Goal: Transaction & Acquisition: Purchase product/service

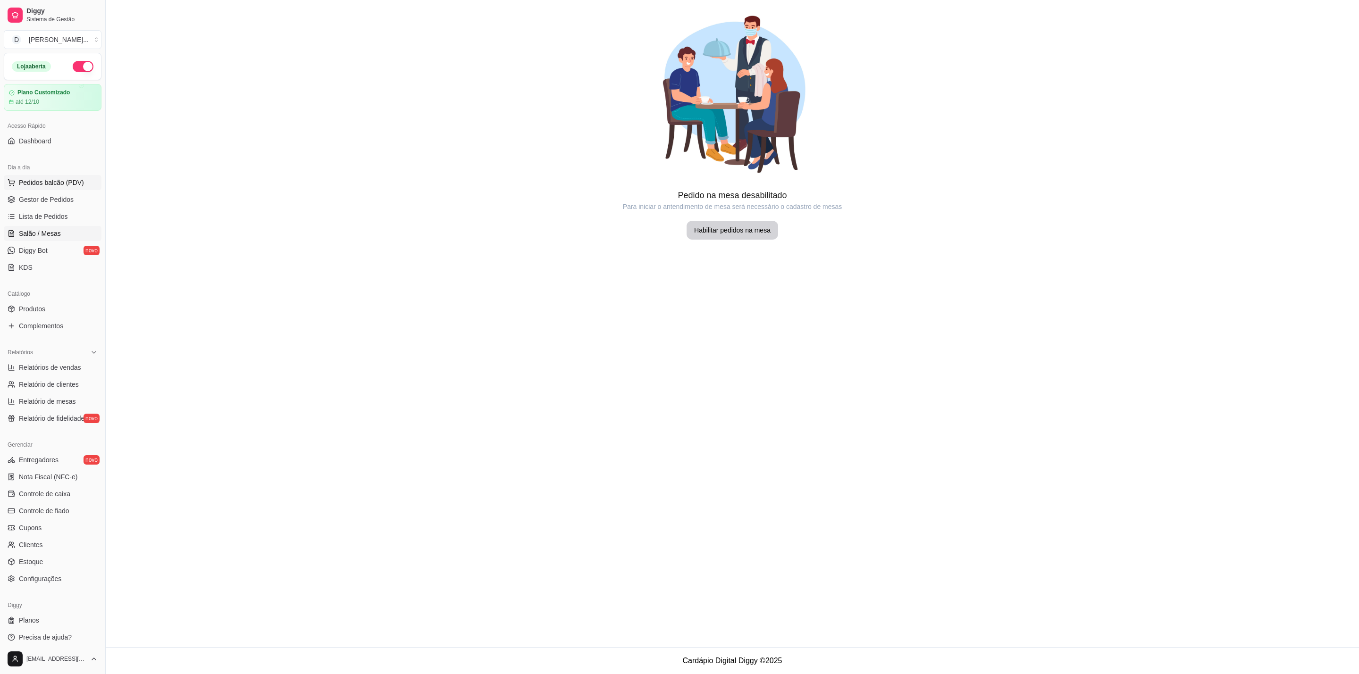
click at [42, 185] on span "Pedidos balcão (PDV)" at bounding box center [51, 182] width 65 height 9
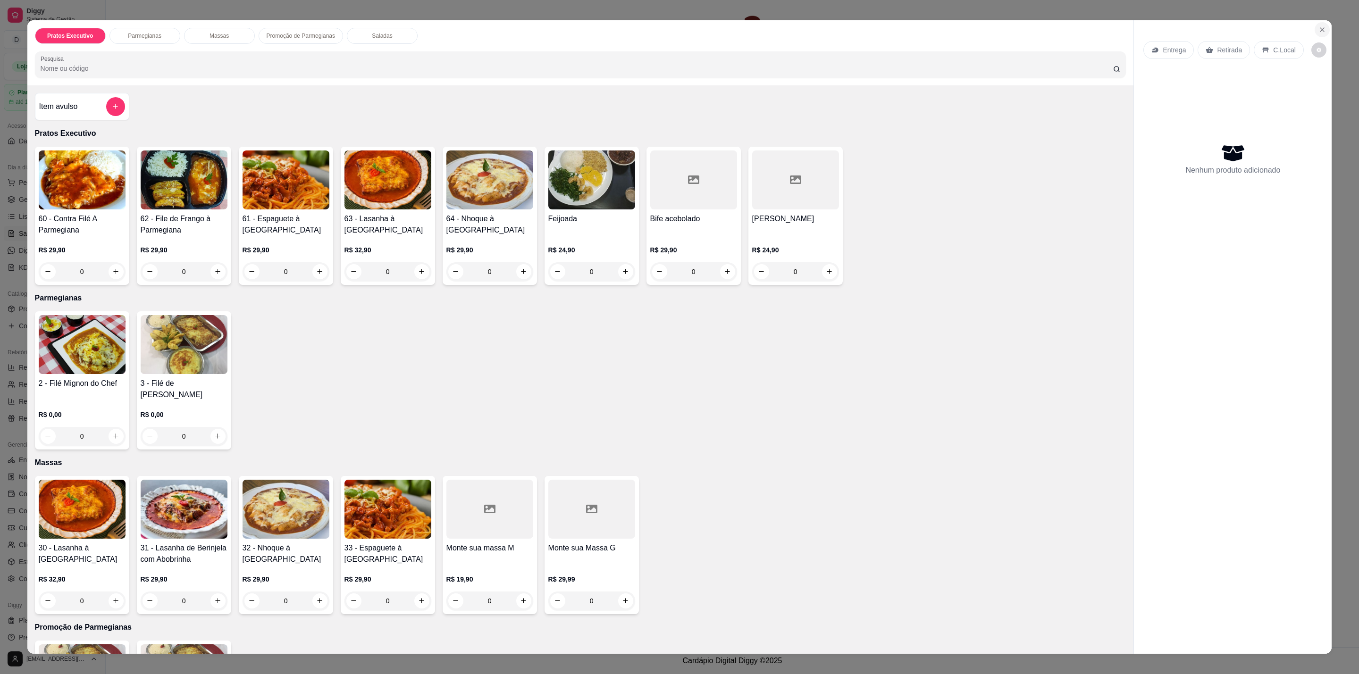
click at [1320, 31] on icon "Close" at bounding box center [1322, 30] width 4 height 4
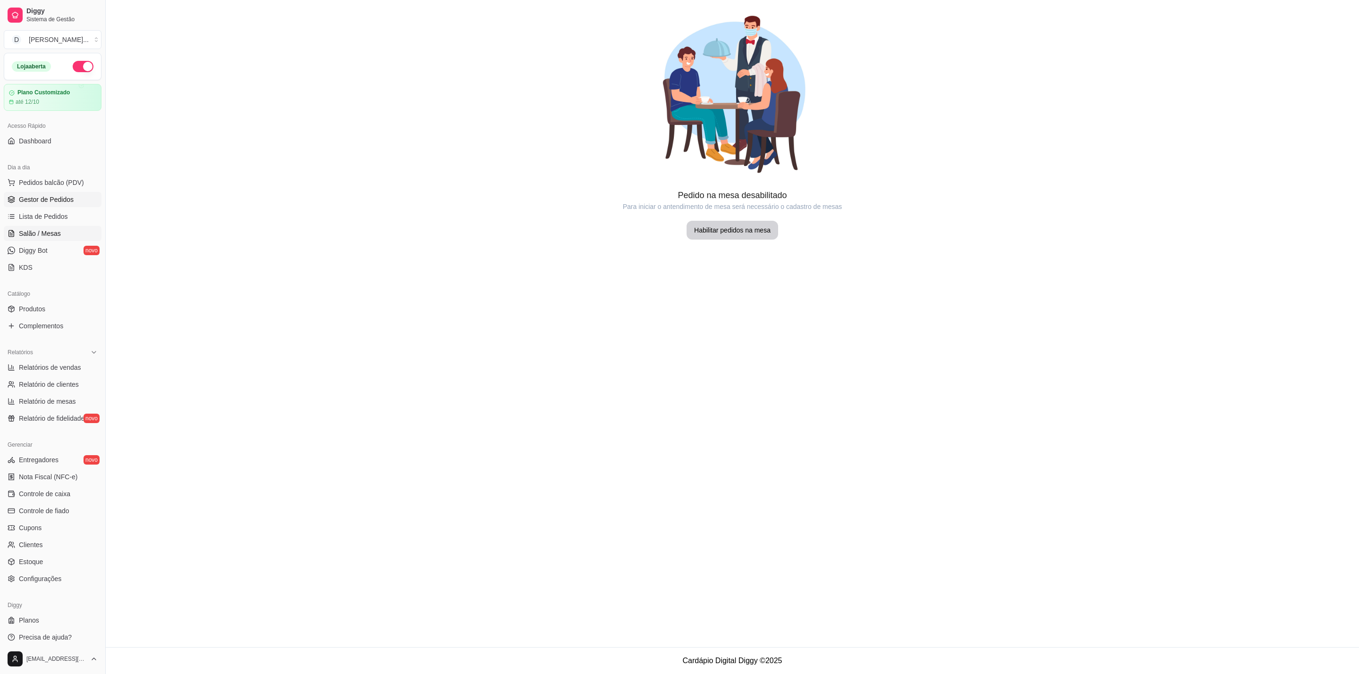
click at [44, 199] on span "Gestor de Pedidos" at bounding box center [46, 199] width 55 height 9
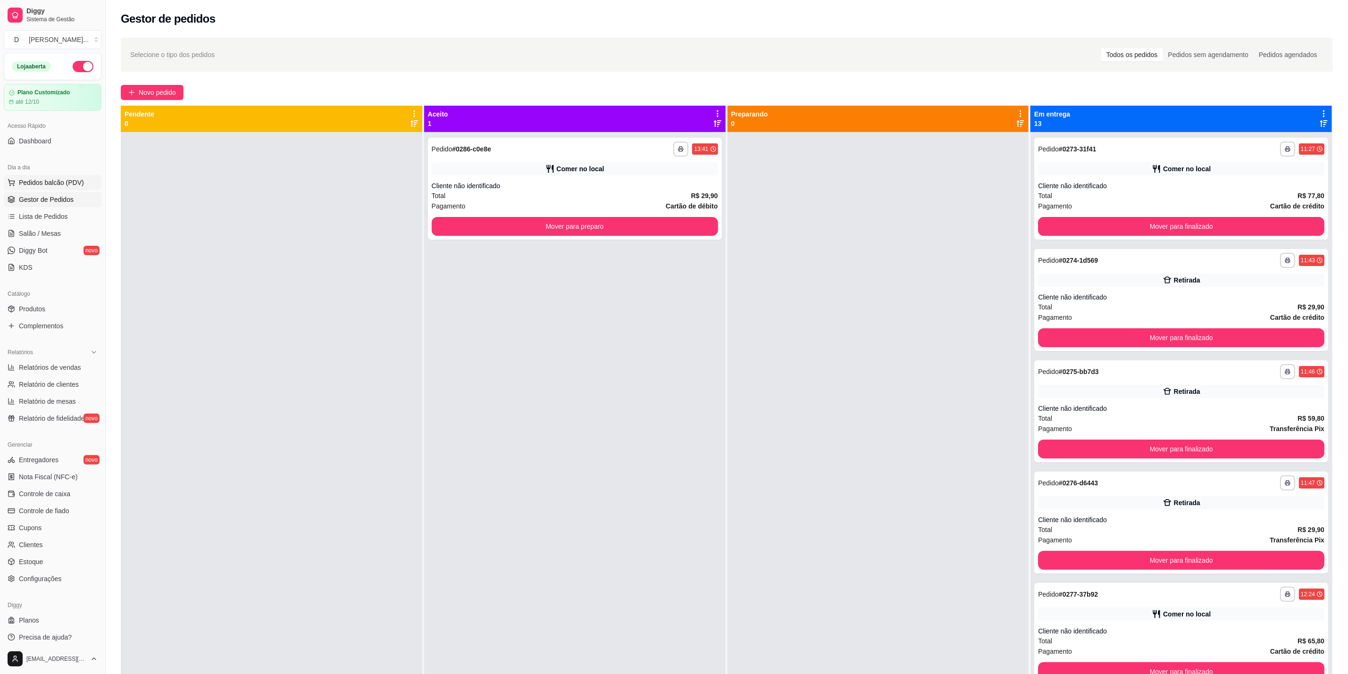
click at [59, 183] on span "Pedidos balcão (PDV)" at bounding box center [51, 182] width 65 height 9
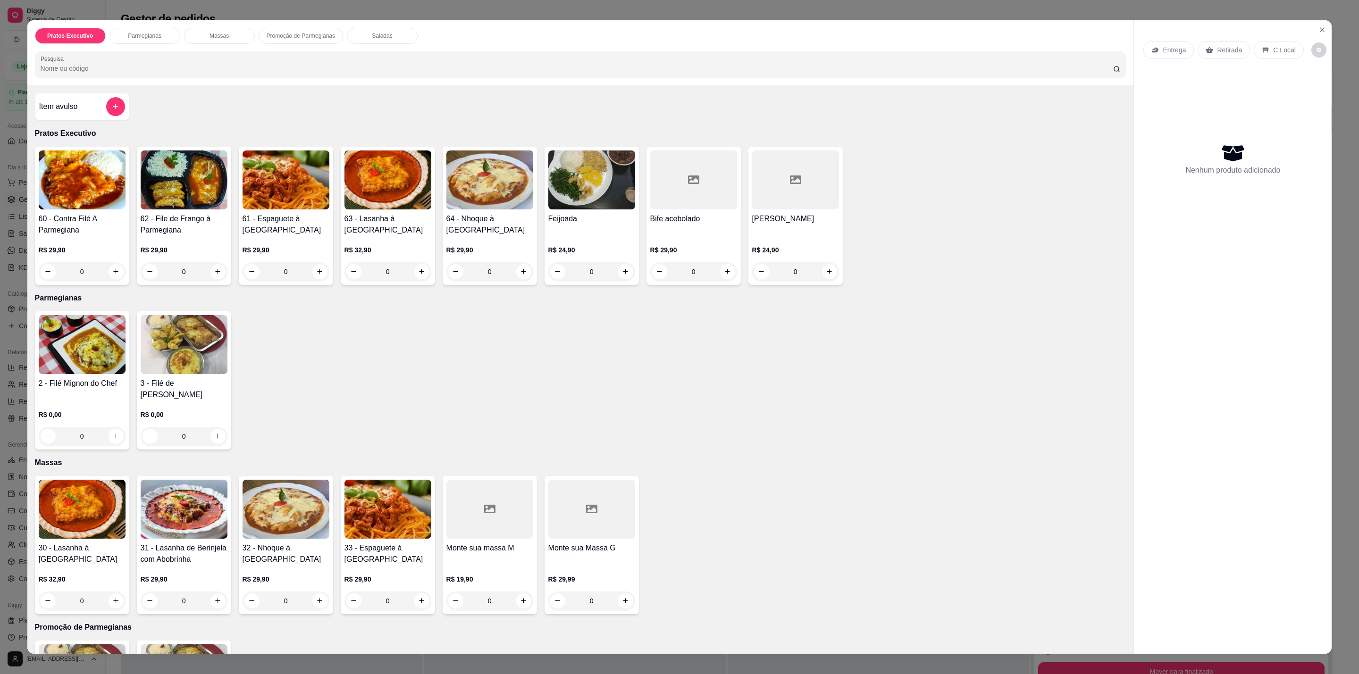
click at [499, 565] on div "R$ 19,90 0" at bounding box center [489, 587] width 87 height 45
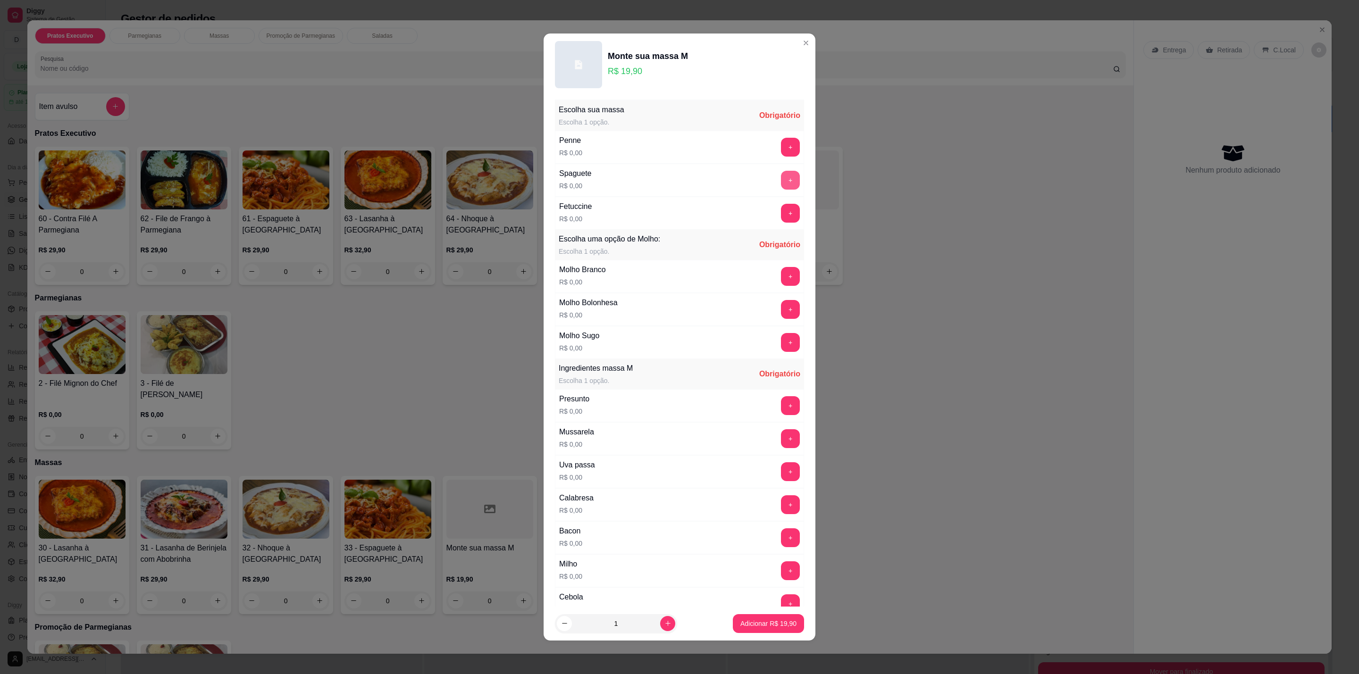
click at [781, 181] on button "+" at bounding box center [790, 180] width 19 height 19
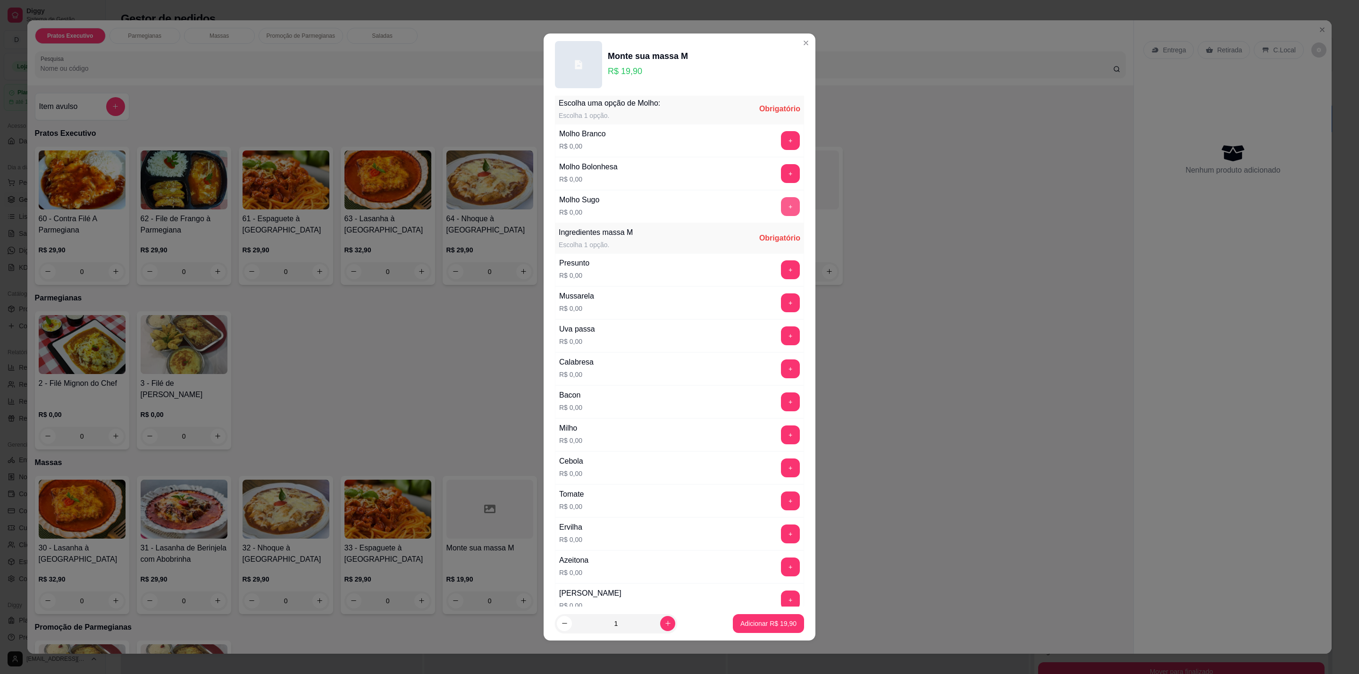
click at [781, 204] on button "+" at bounding box center [790, 206] width 19 height 19
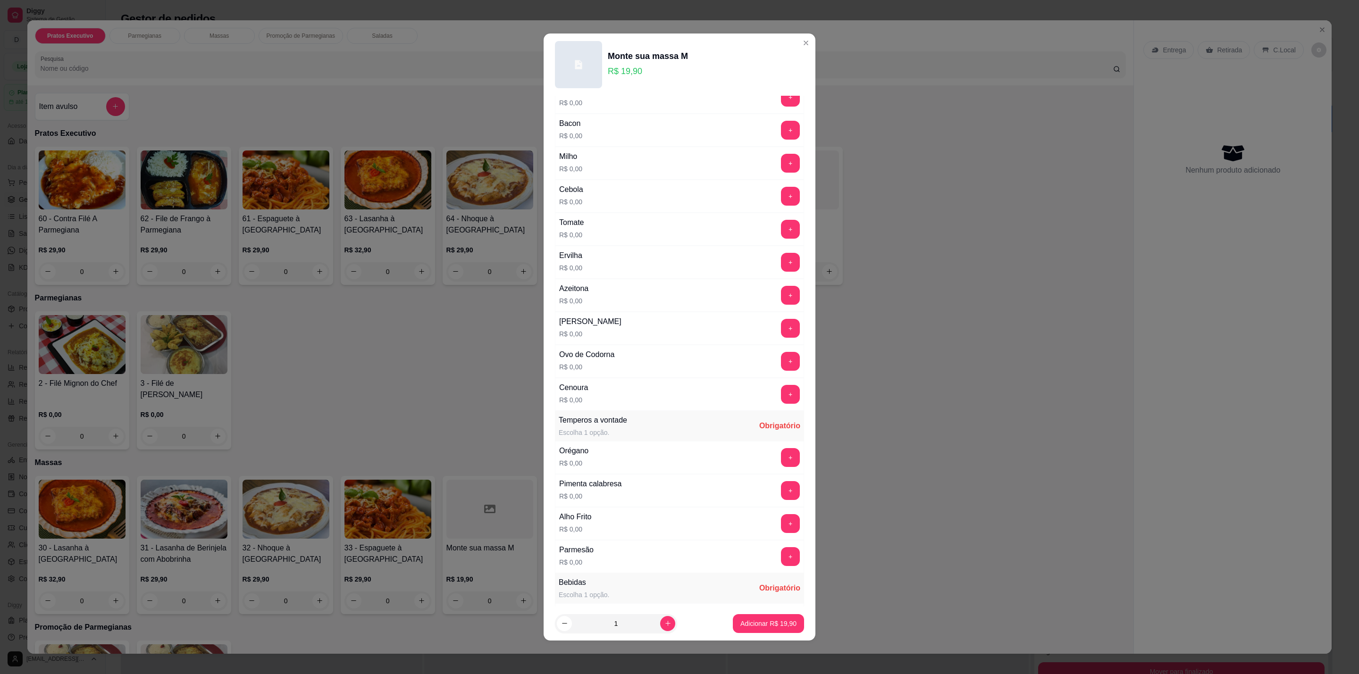
scroll to position [195, 0]
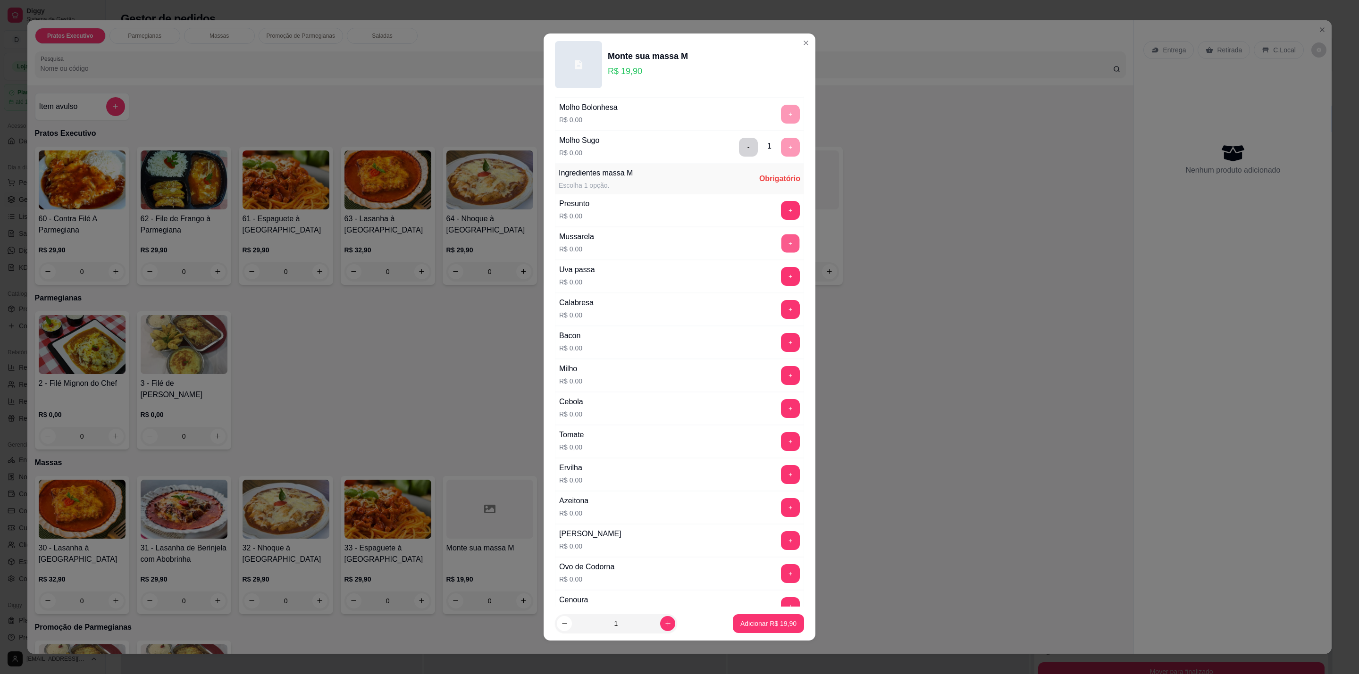
click at [781, 244] on button "+" at bounding box center [790, 243] width 18 height 18
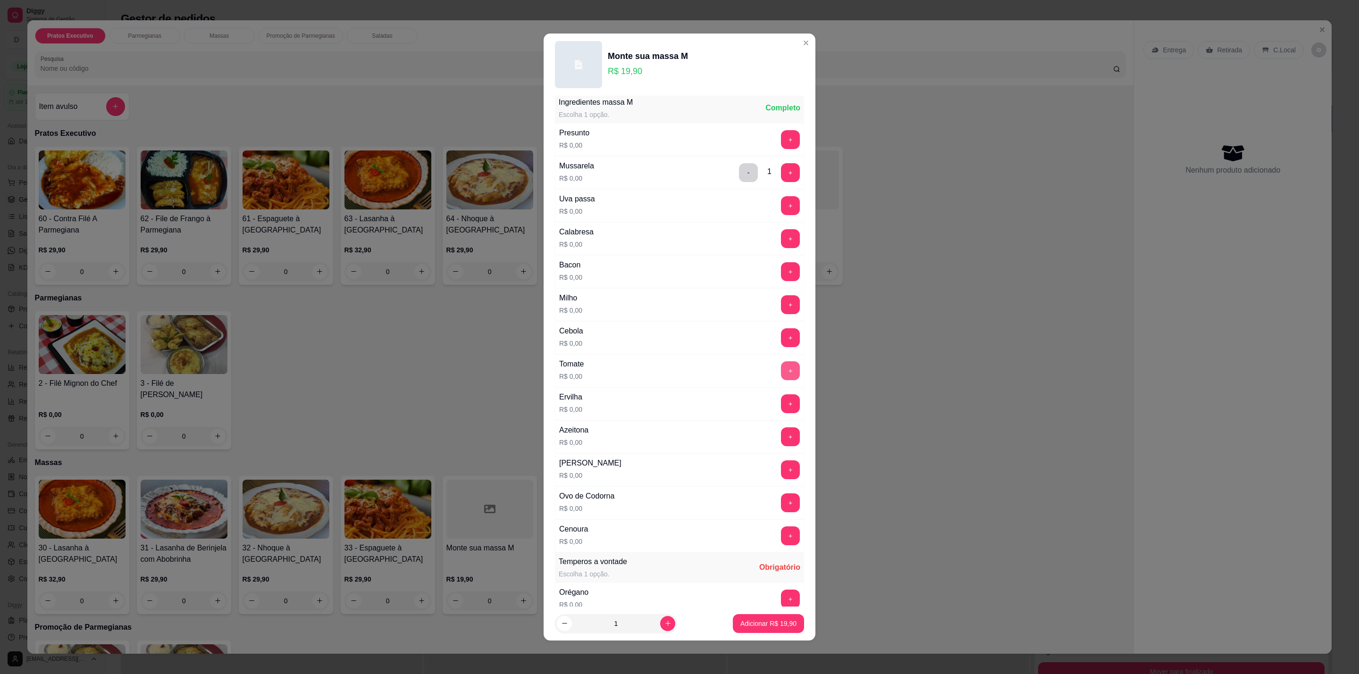
click at [781, 379] on button "+" at bounding box center [790, 370] width 19 height 19
click at [781, 512] on button "+" at bounding box center [790, 502] width 19 height 19
click at [781, 545] on button "+" at bounding box center [790, 536] width 18 height 18
click at [781, 179] on button "+" at bounding box center [790, 172] width 19 height 19
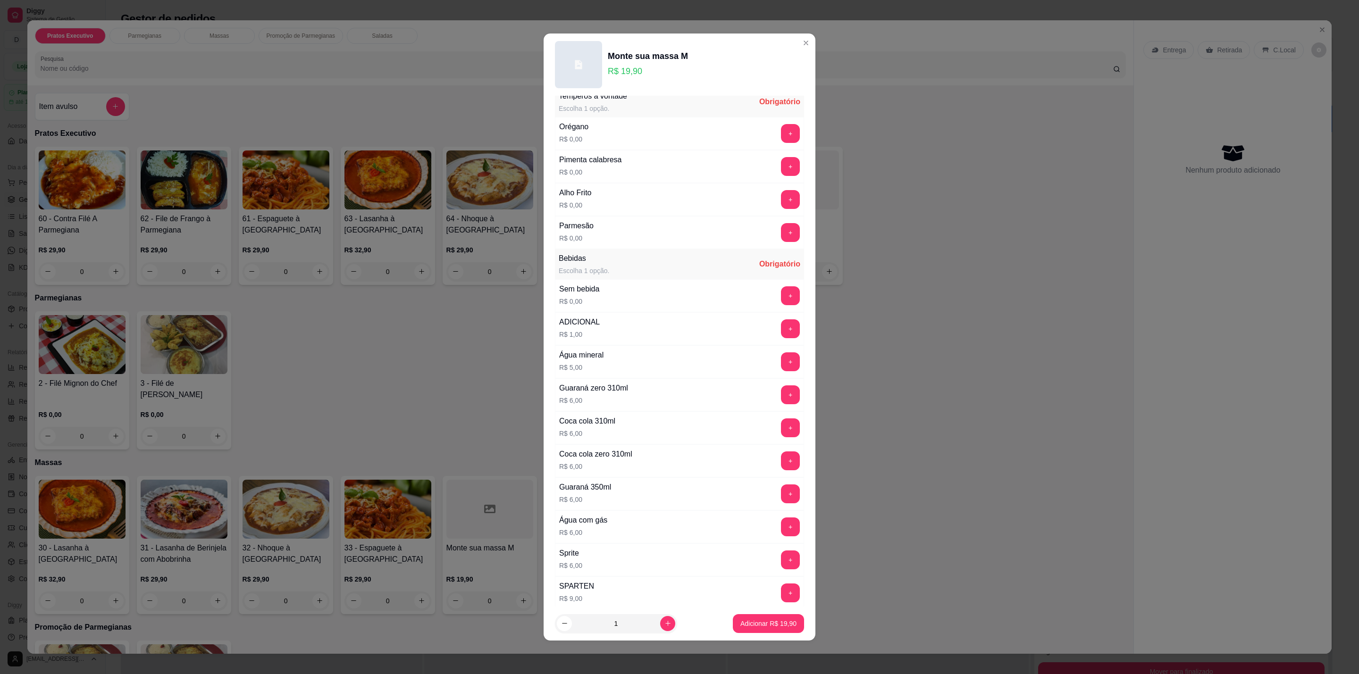
scroll to position [590, 0]
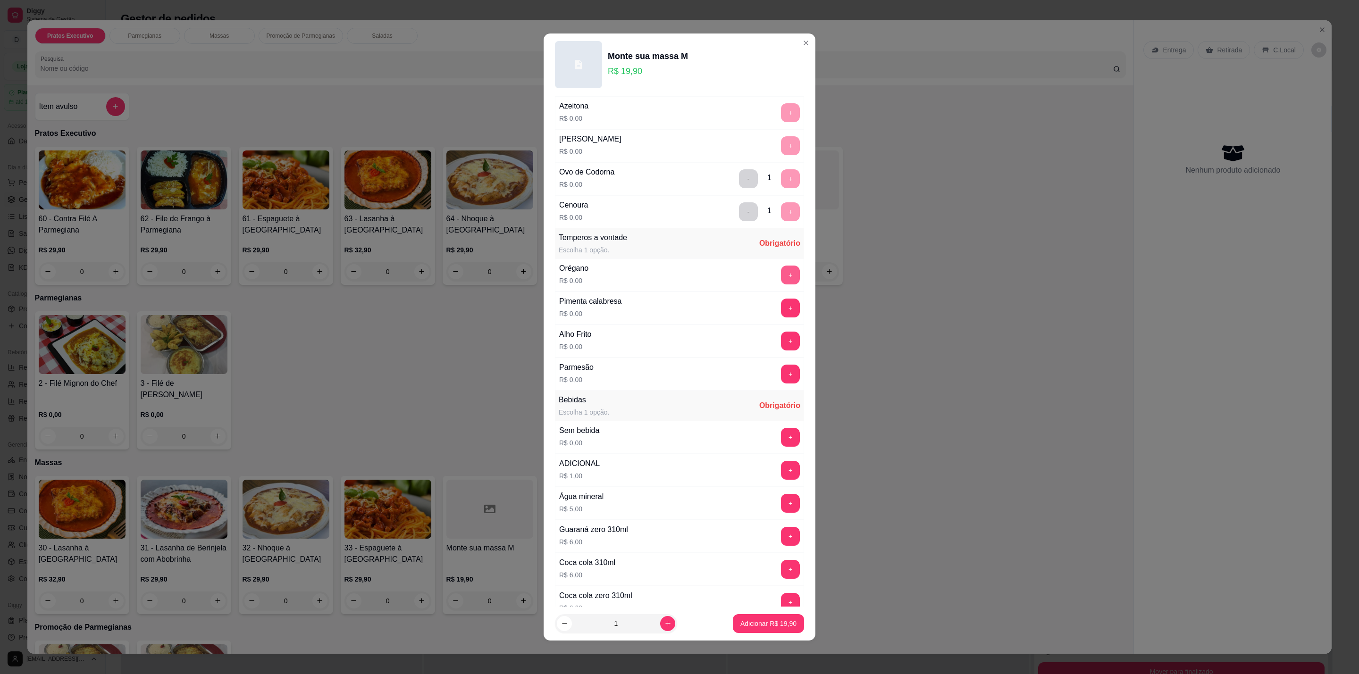
click at [781, 281] on button "+" at bounding box center [790, 275] width 19 height 19
click at [772, 391] on div "Parmesão R$ 0,00 +" at bounding box center [679, 374] width 249 height 33
click at [781, 378] on button "+" at bounding box center [790, 374] width 19 height 19
click at [781, 343] on button "+" at bounding box center [790, 341] width 18 height 18
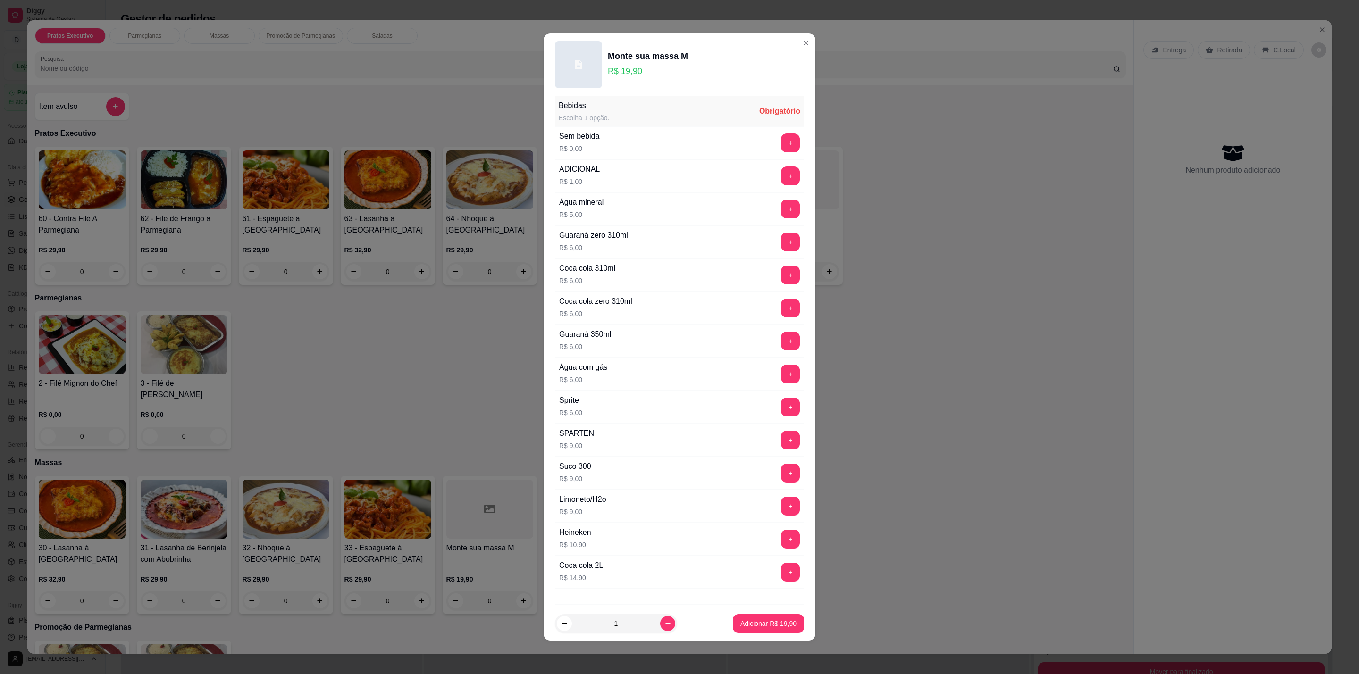
scroll to position [954, 0]
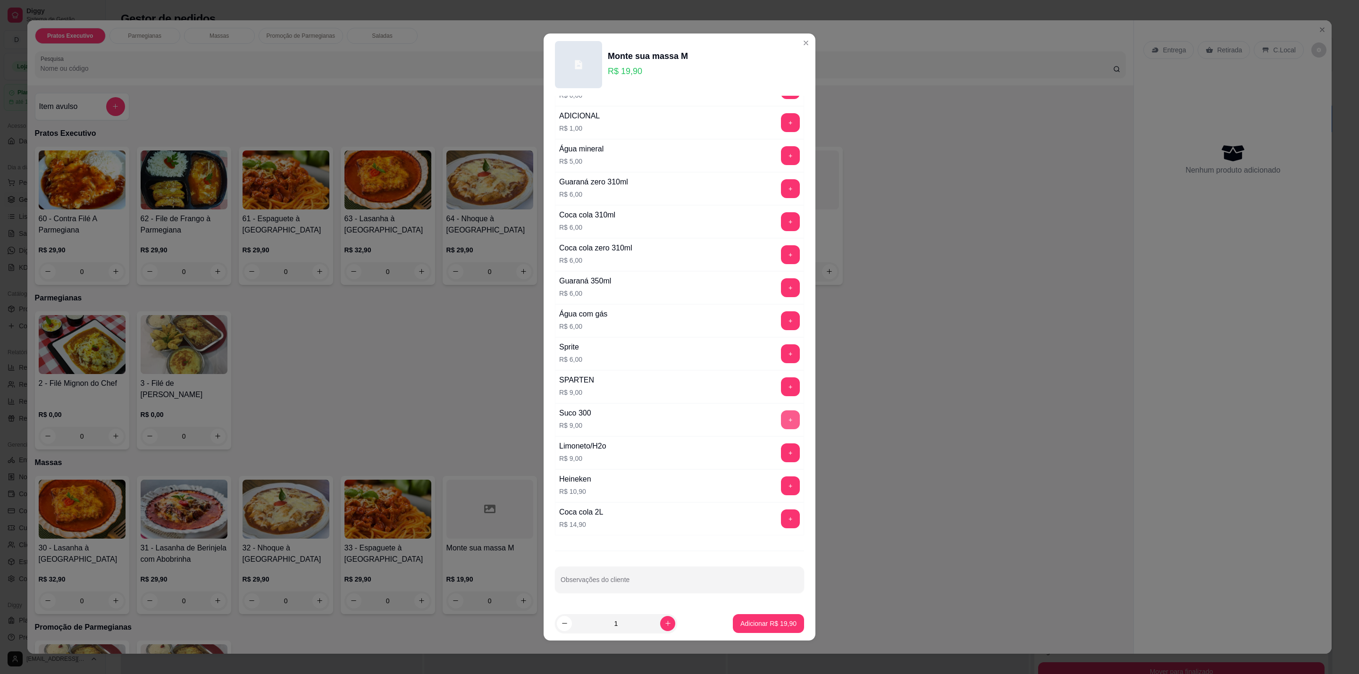
click at [781, 411] on button "+" at bounding box center [790, 419] width 19 height 19
click at [605, 579] on input "Observações do cliente" at bounding box center [679, 583] width 238 height 9
click at [781, 417] on button "+" at bounding box center [790, 420] width 18 height 18
click at [674, 580] on input "Observações do cliente" at bounding box center [679, 583] width 238 height 9
type input "morango"
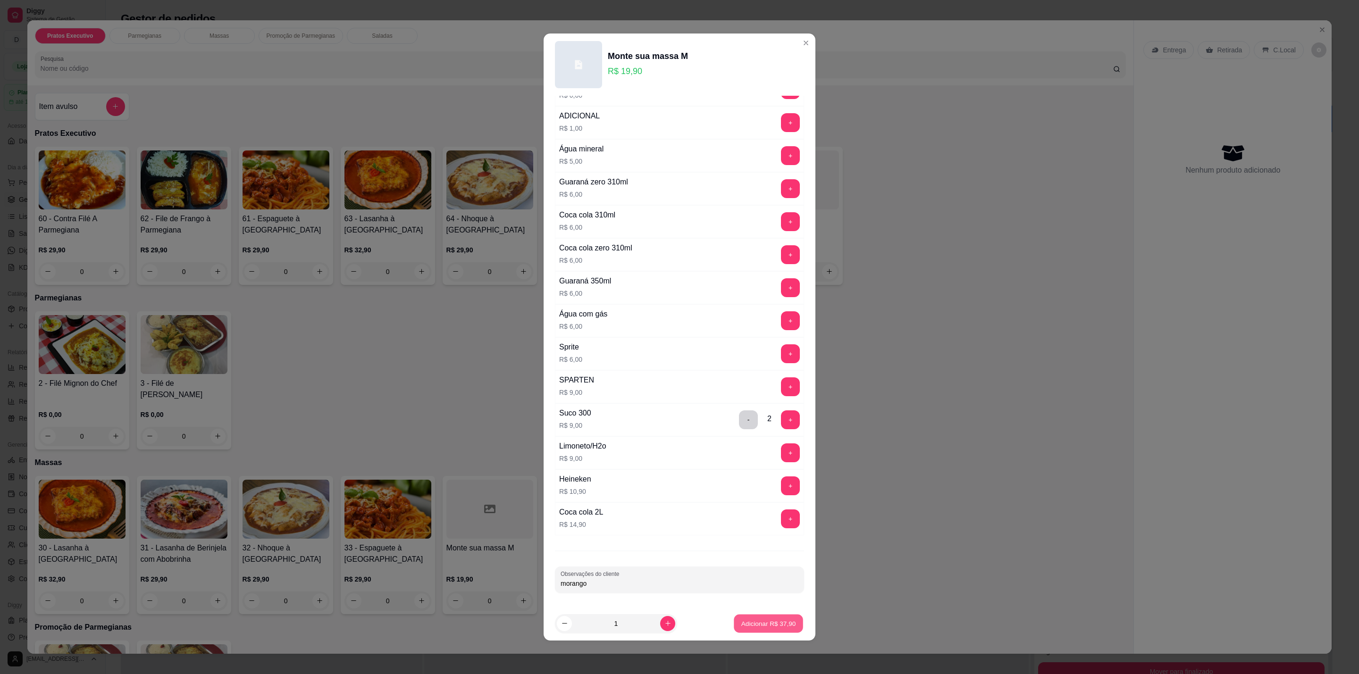
click at [771, 615] on button "Adicionar R$ 37,90" at bounding box center [768, 623] width 69 height 18
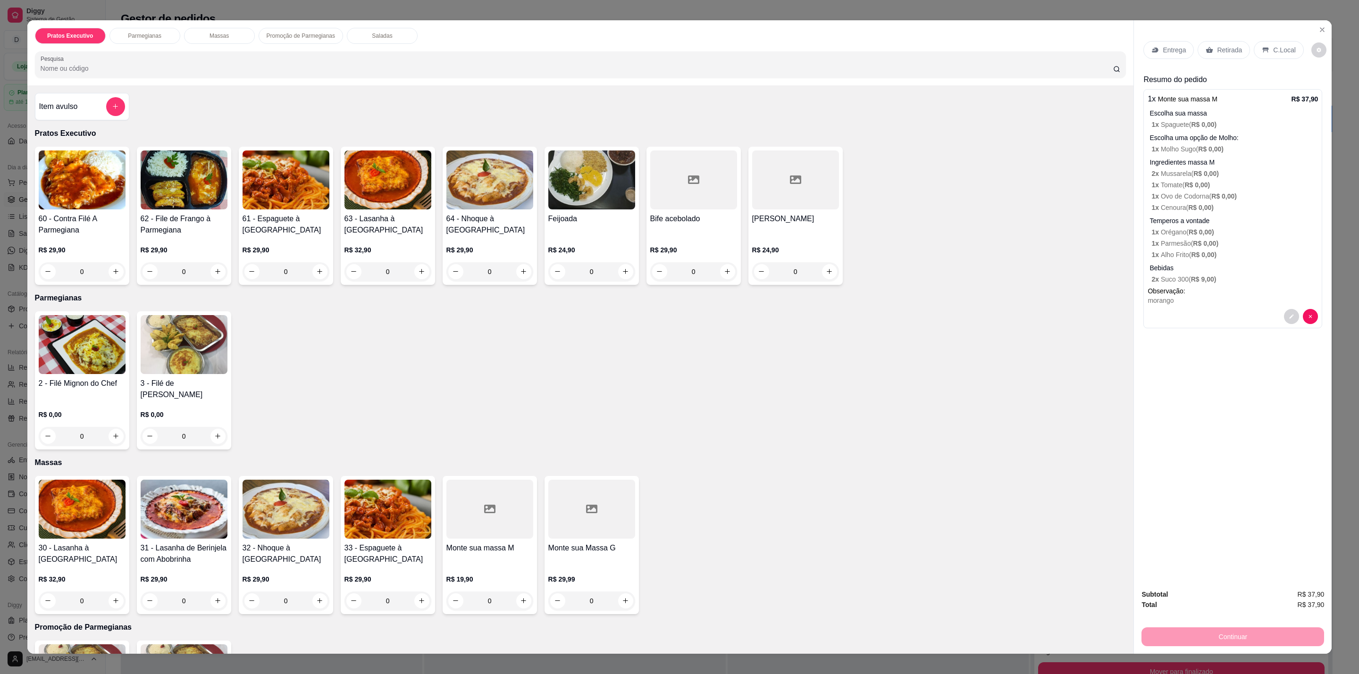
click at [1278, 44] on div "C.Local" at bounding box center [1278, 50] width 50 height 18
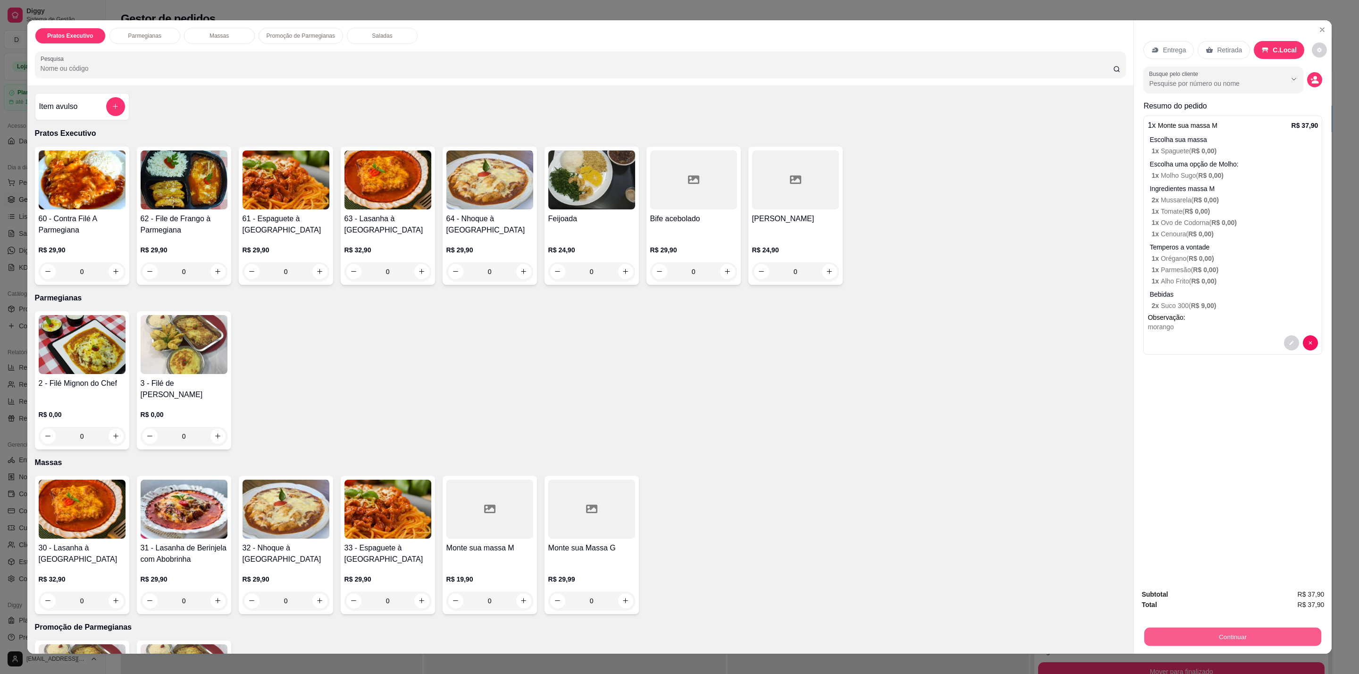
click at [1197, 632] on button "Continuar" at bounding box center [1232, 637] width 177 height 18
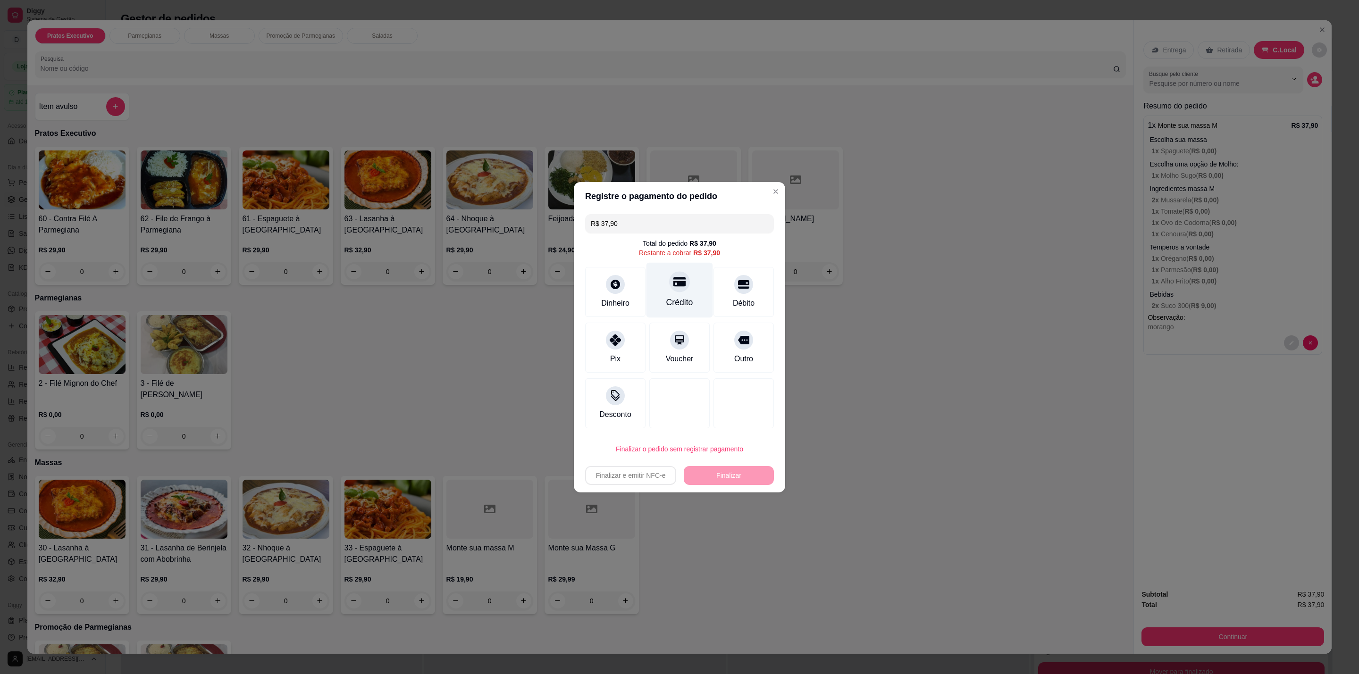
click at [668, 293] on div "Crédito" at bounding box center [679, 289] width 67 height 55
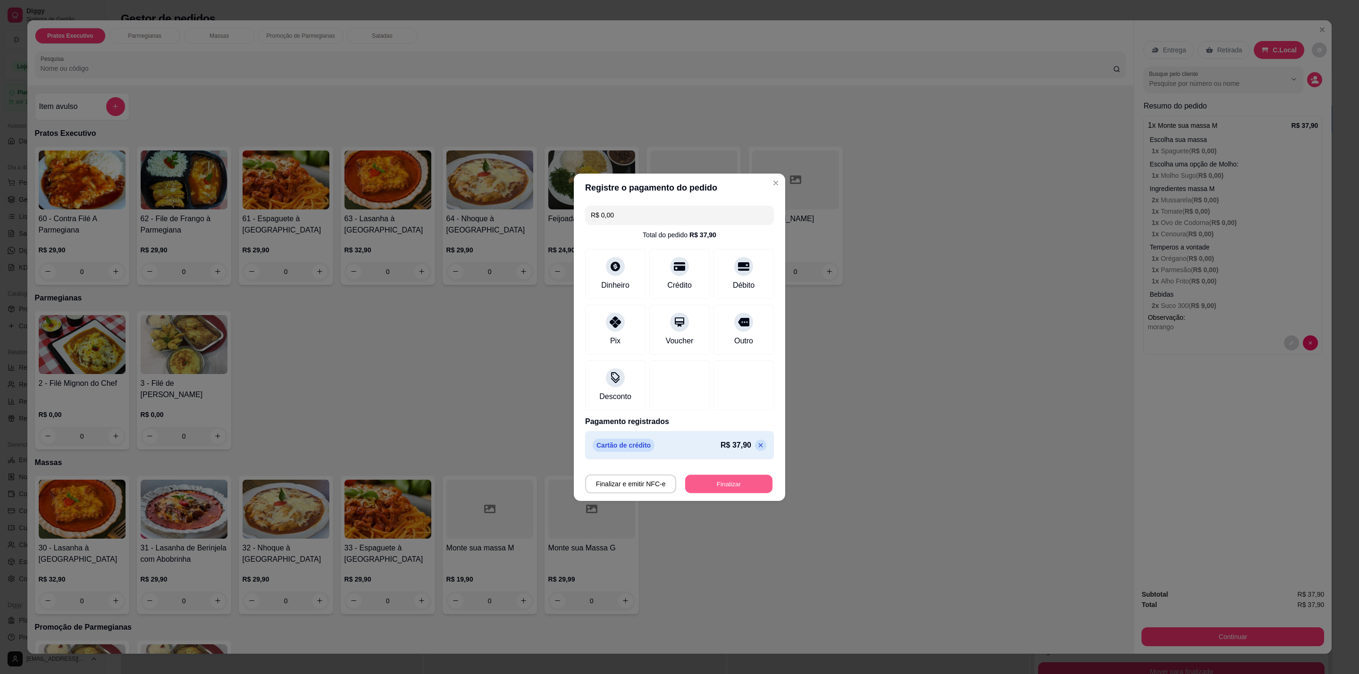
click at [728, 487] on button "Finalizar" at bounding box center [728, 484] width 87 height 18
type input "-R$ 37,90"
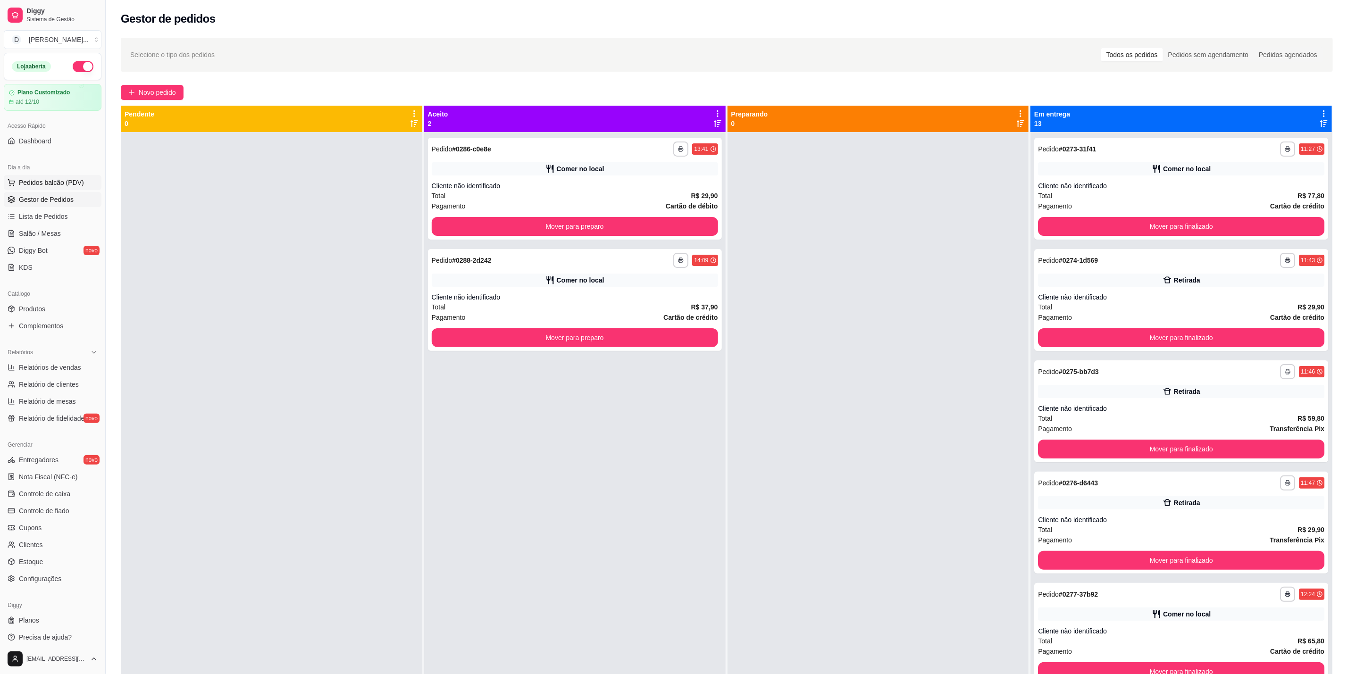
click at [48, 181] on span "Pedidos balcão (PDV)" at bounding box center [51, 182] width 65 height 9
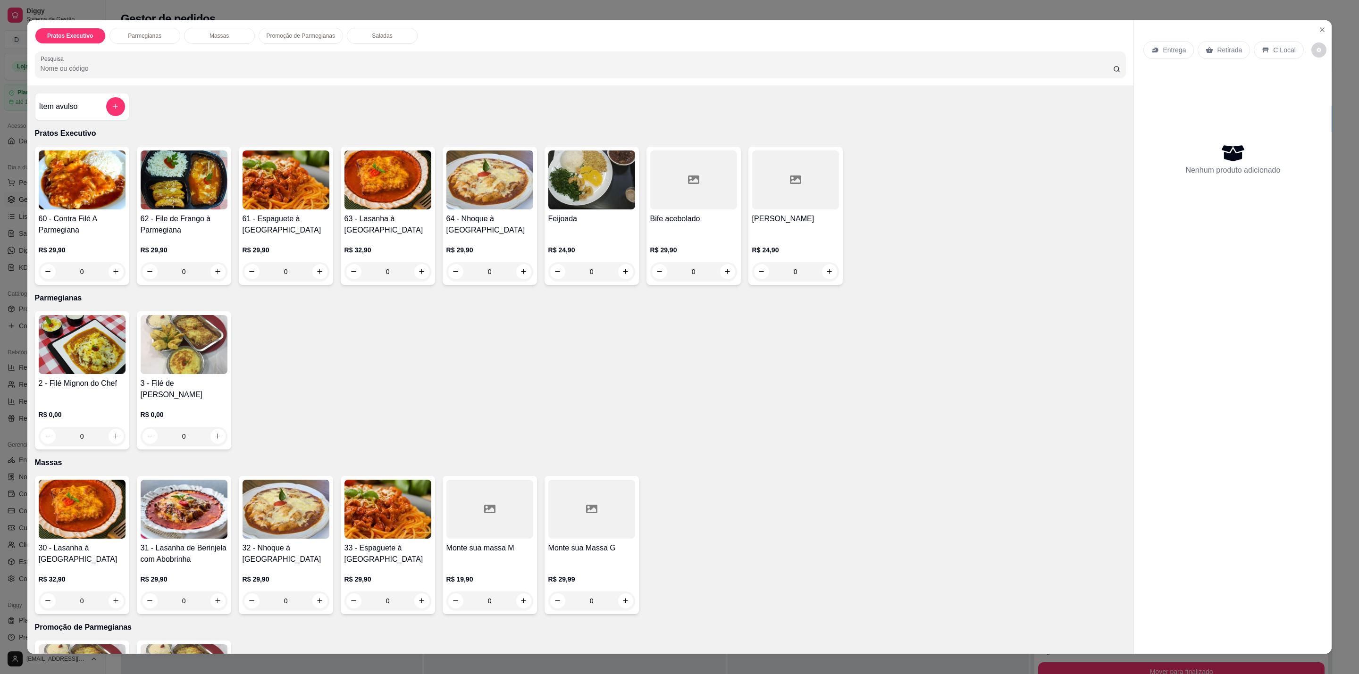
click at [512, 517] on div at bounding box center [489, 509] width 87 height 59
click at [471, 508] on div at bounding box center [489, 509] width 87 height 59
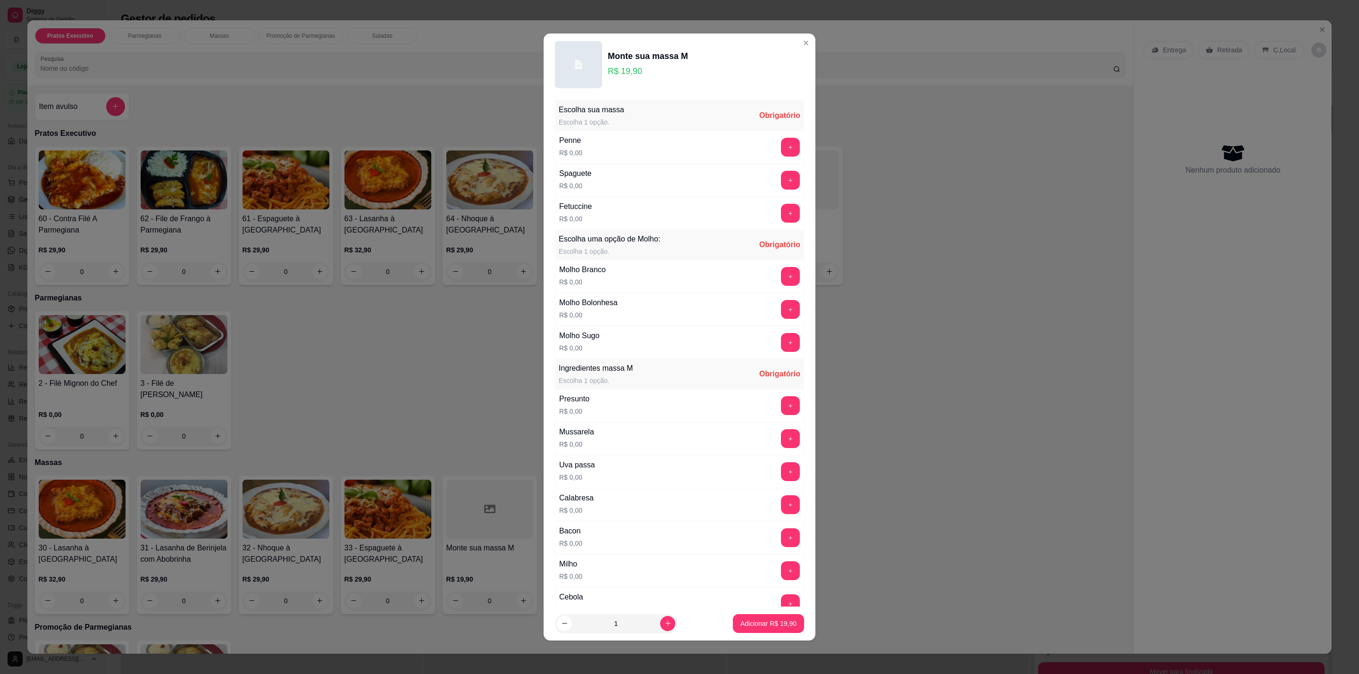
scroll to position [71, 0]
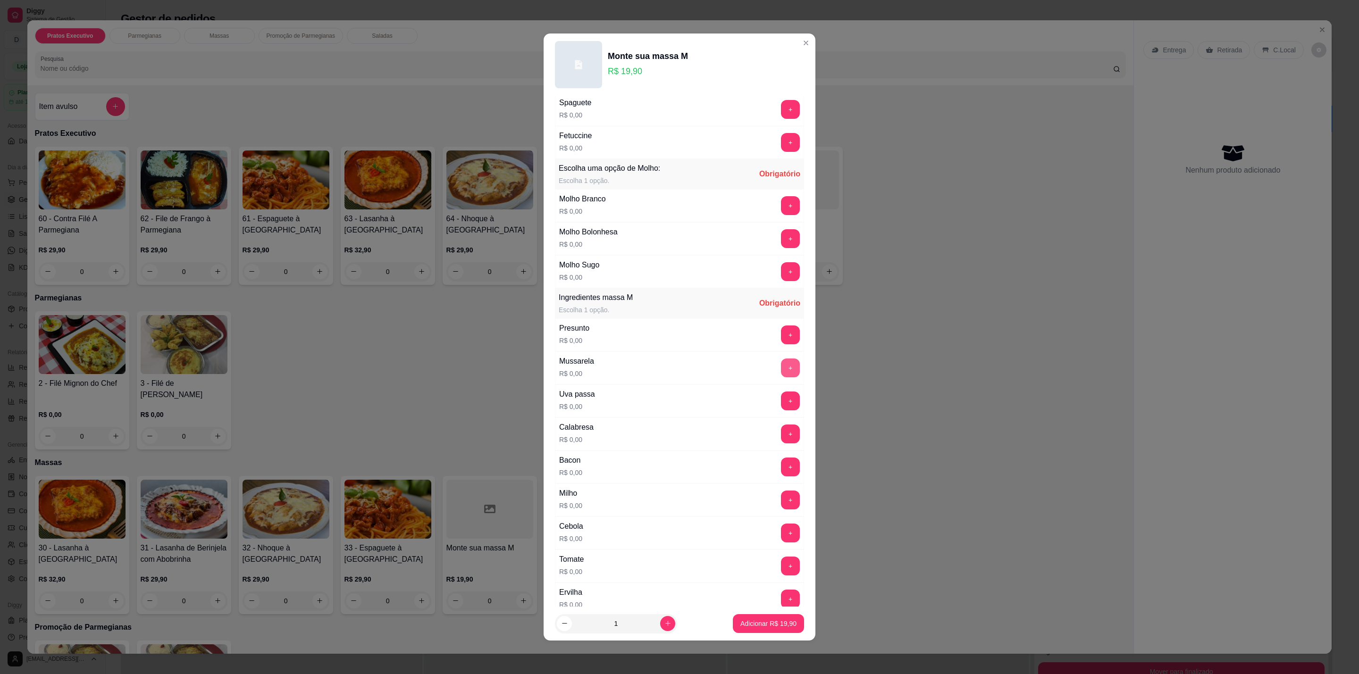
click at [781, 366] on button "+" at bounding box center [790, 368] width 19 height 19
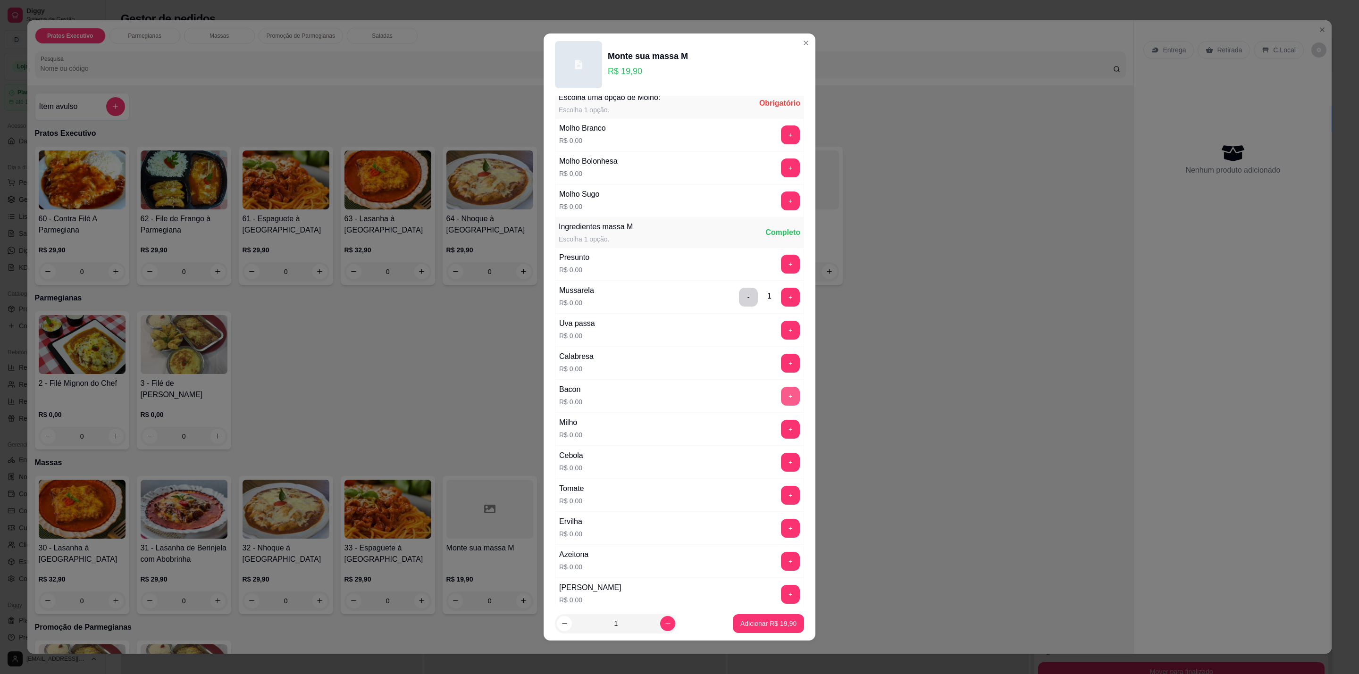
click at [781, 398] on button "+" at bounding box center [790, 396] width 19 height 19
click at [781, 367] on button "+" at bounding box center [790, 363] width 18 height 18
click at [781, 333] on button "+" at bounding box center [790, 330] width 18 height 18
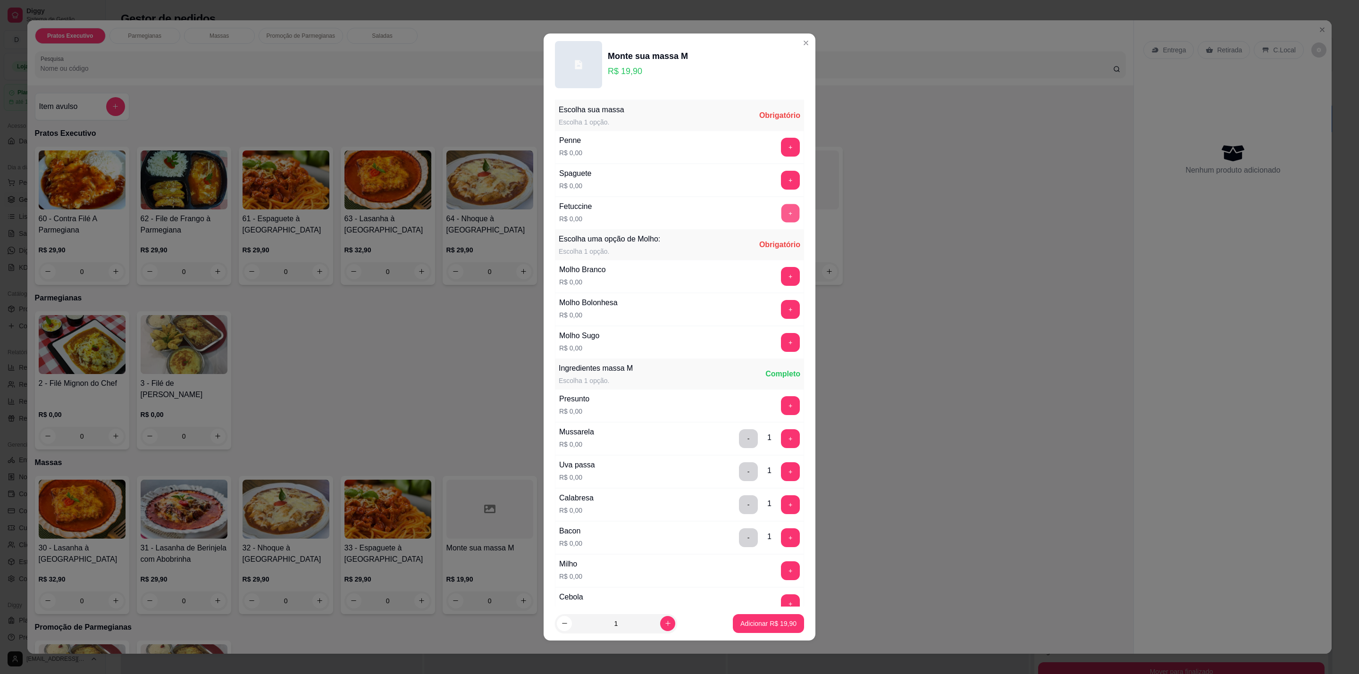
click at [781, 218] on button "+" at bounding box center [790, 213] width 18 height 18
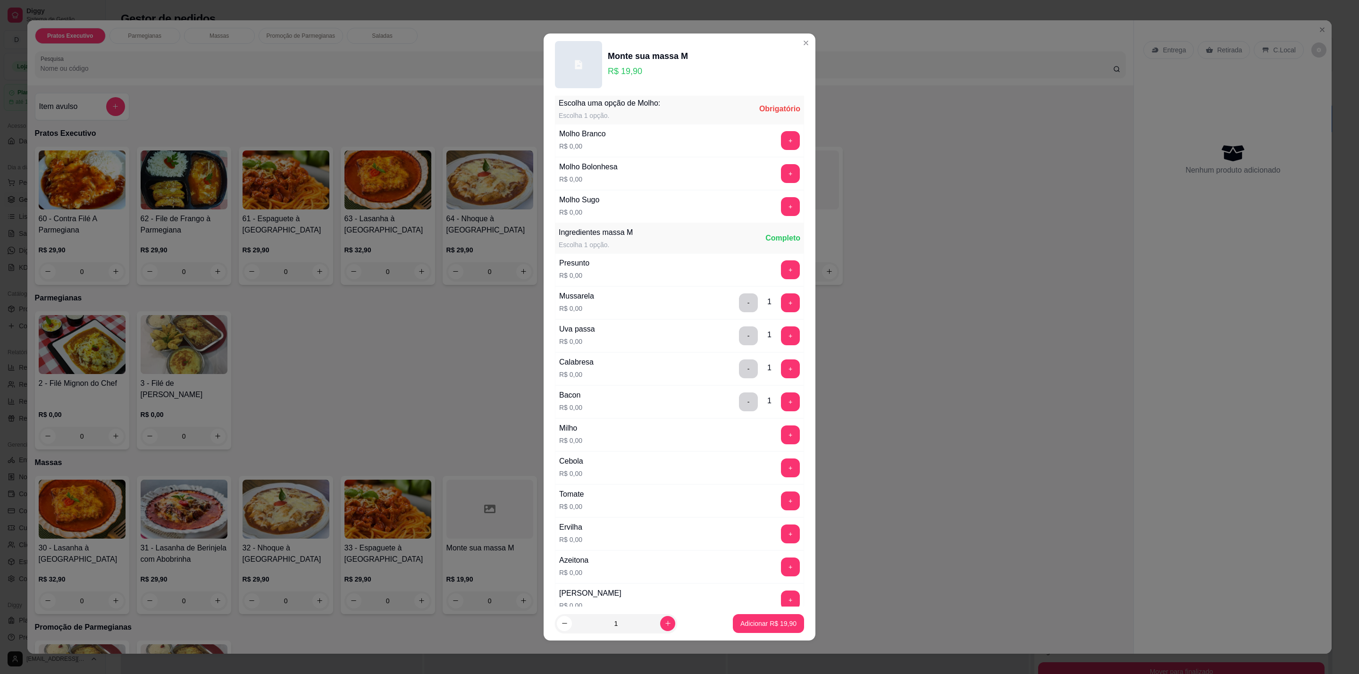
scroll to position [207, 0]
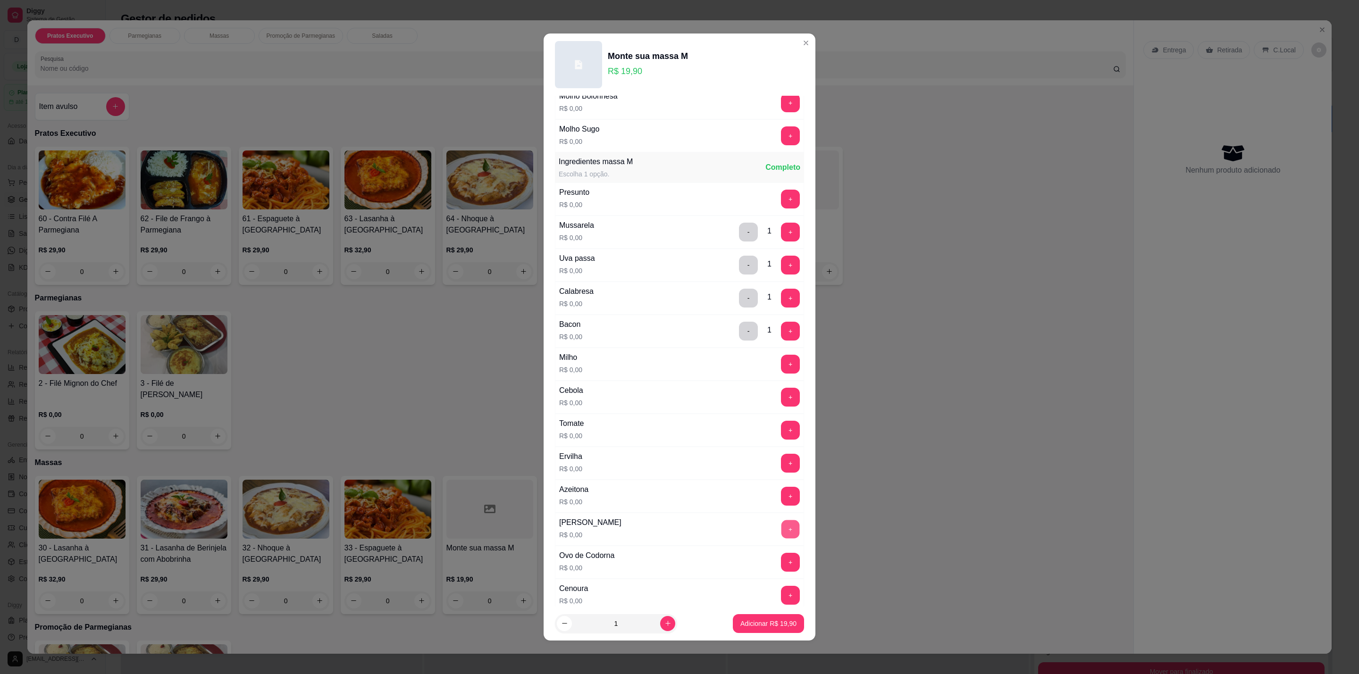
click at [781, 535] on button "+" at bounding box center [790, 529] width 18 height 18
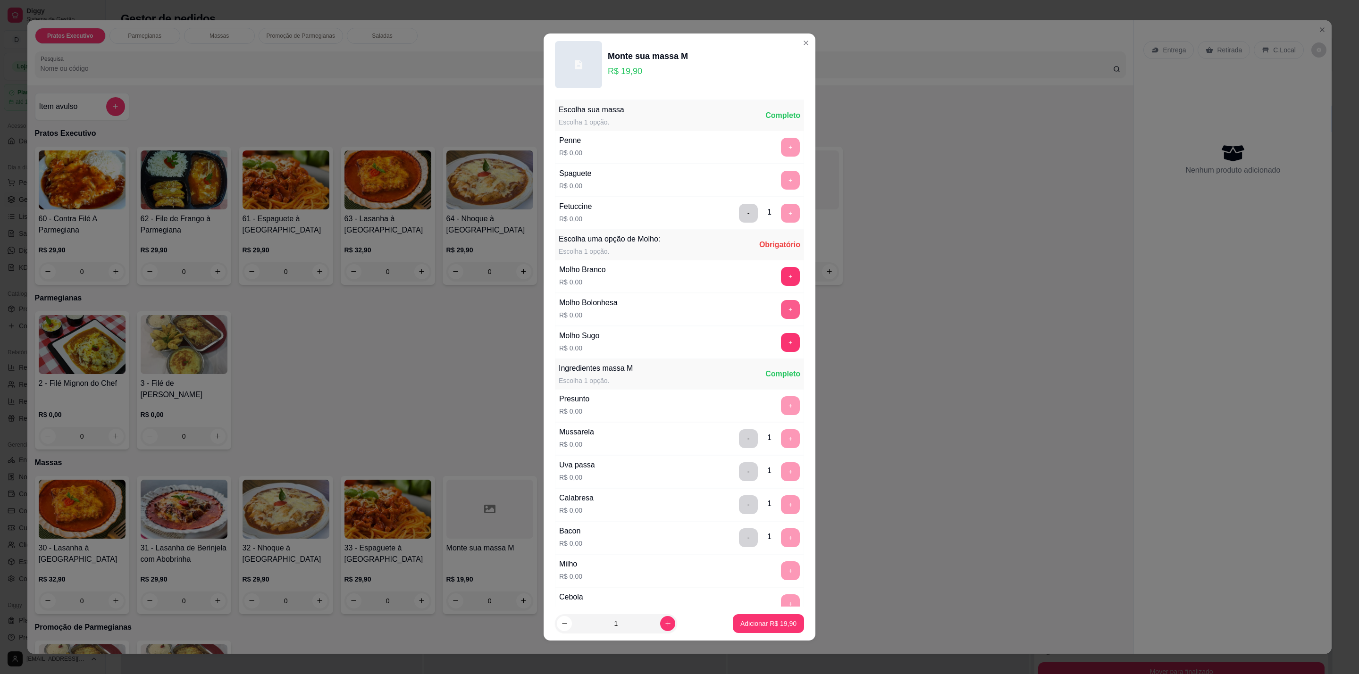
click at [781, 307] on button "+" at bounding box center [790, 309] width 19 height 19
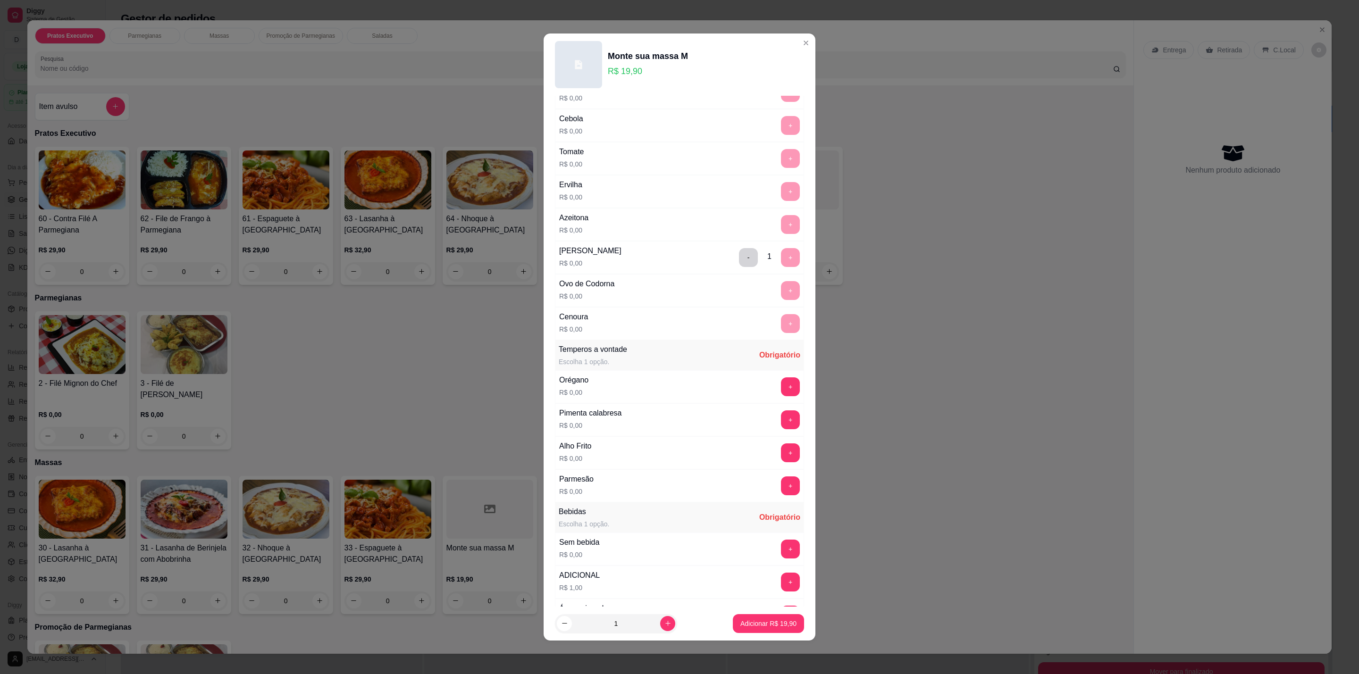
scroll to position [549, 0]
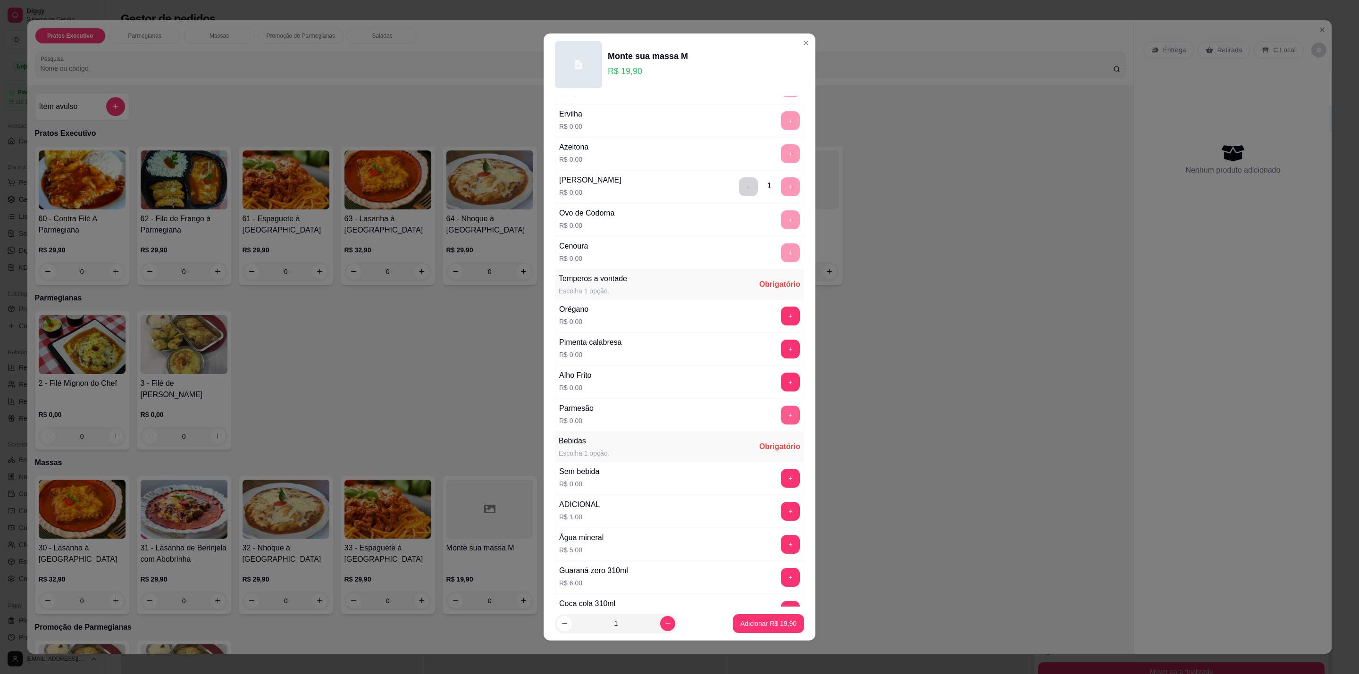
click at [781, 425] on button "+" at bounding box center [790, 415] width 19 height 19
click at [781, 322] on button "+" at bounding box center [790, 316] width 18 height 18
click at [781, 387] on button "+" at bounding box center [790, 382] width 19 height 19
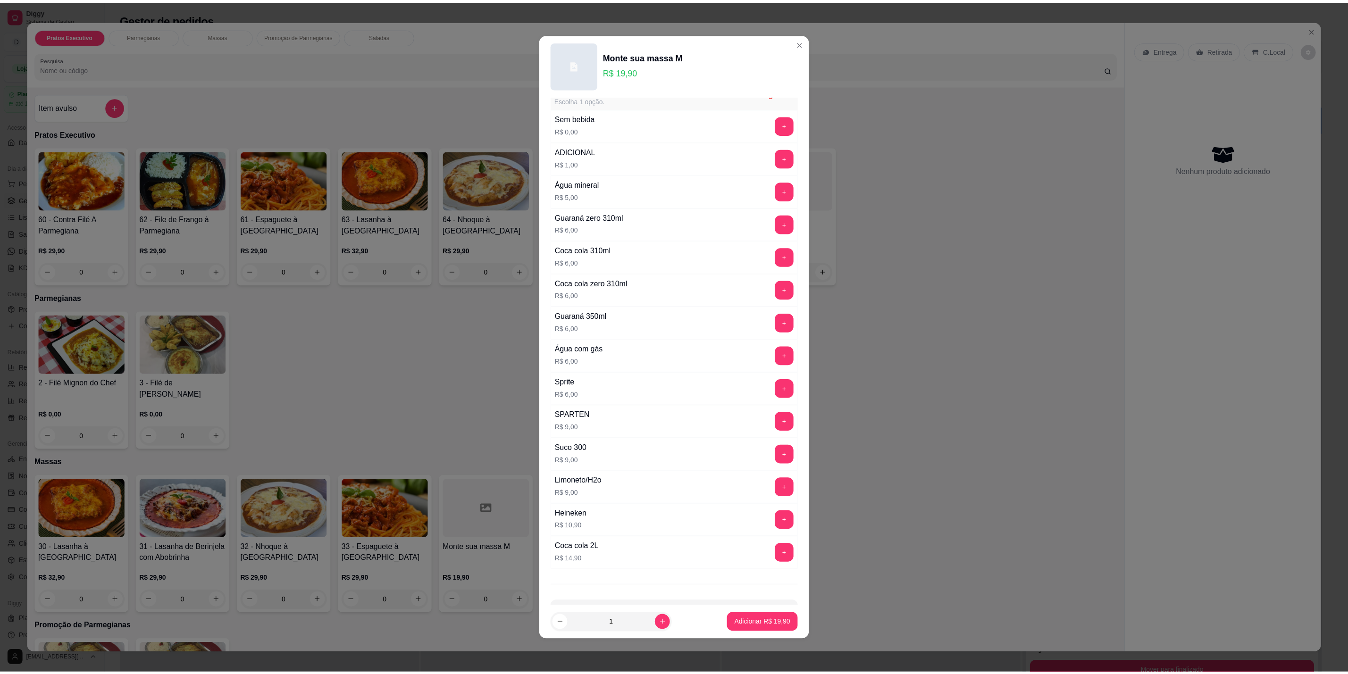
scroll to position [954, 0]
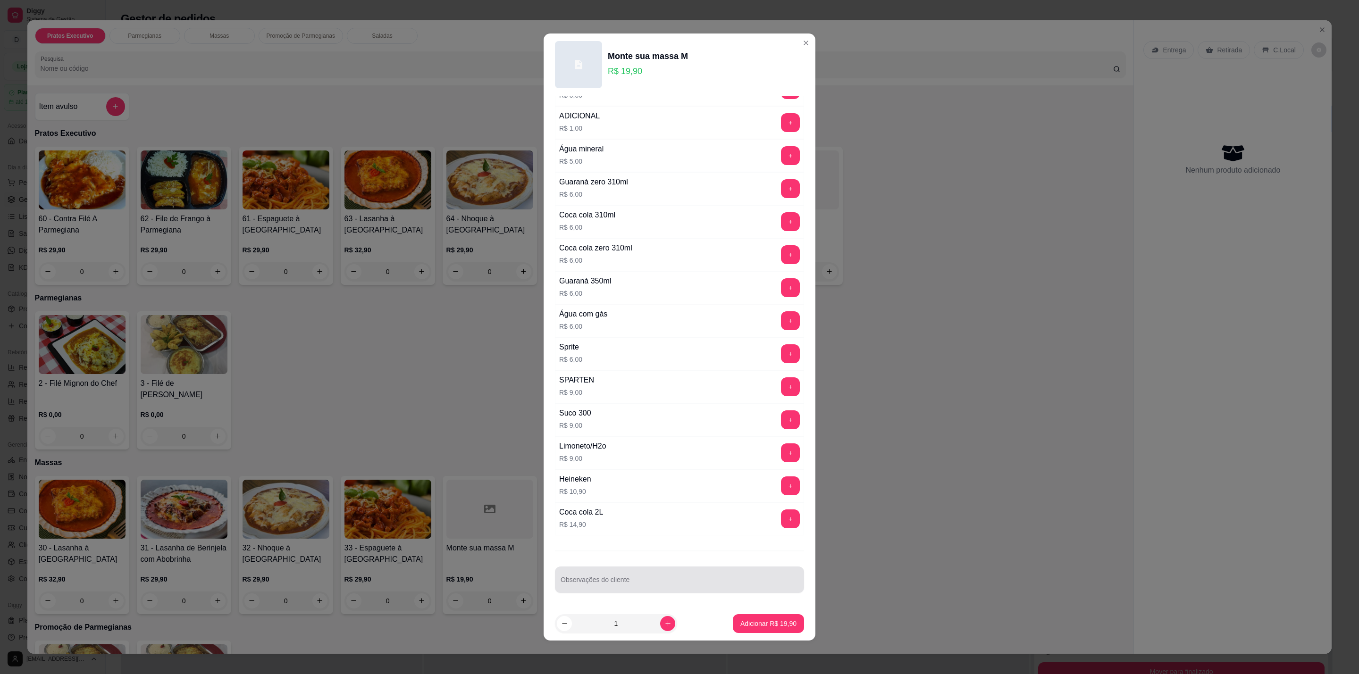
click at [677, 581] on input "Observações do cliente" at bounding box center [679, 583] width 238 height 9
type input "n"
type input "morango"
click at [781, 415] on button "+" at bounding box center [790, 420] width 18 height 18
click at [769, 626] on p "Adicionar R$ 28,90" at bounding box center [768, 623] width 55 height 9
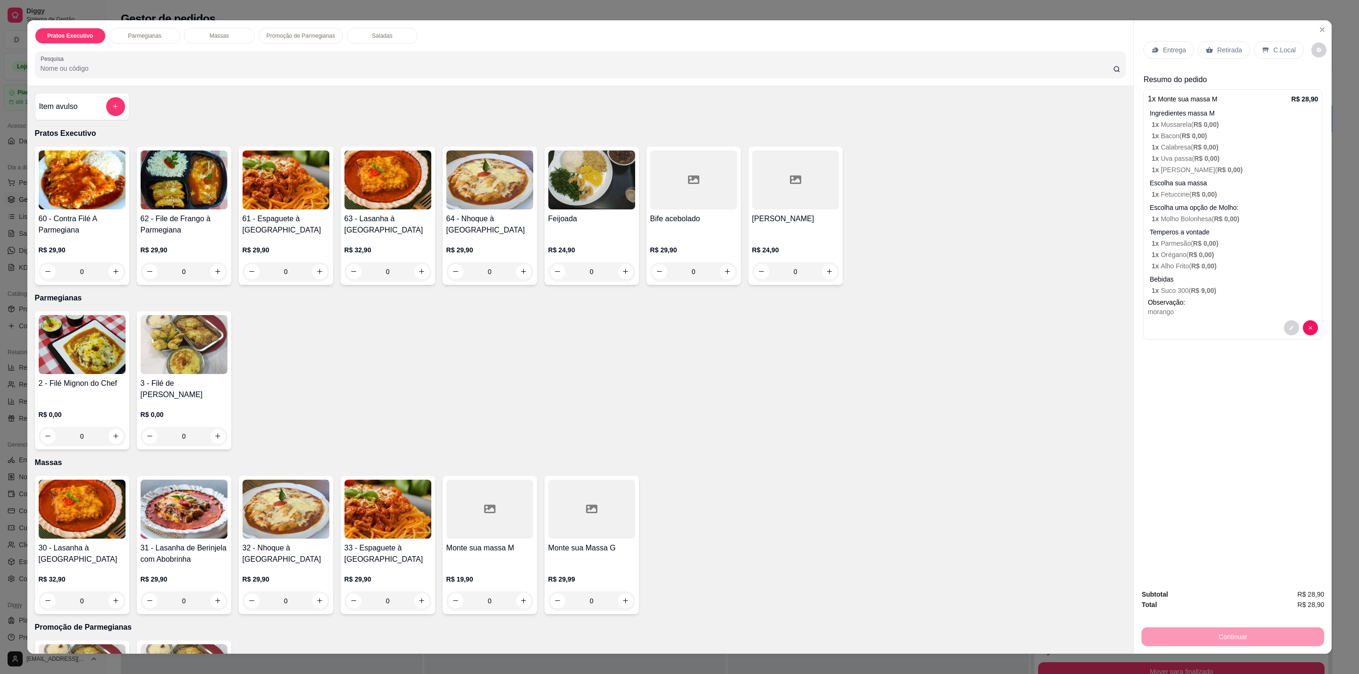
click at [1282, 44] on div "C.Local" at bounding box center [1278, 50] width 50 height 18
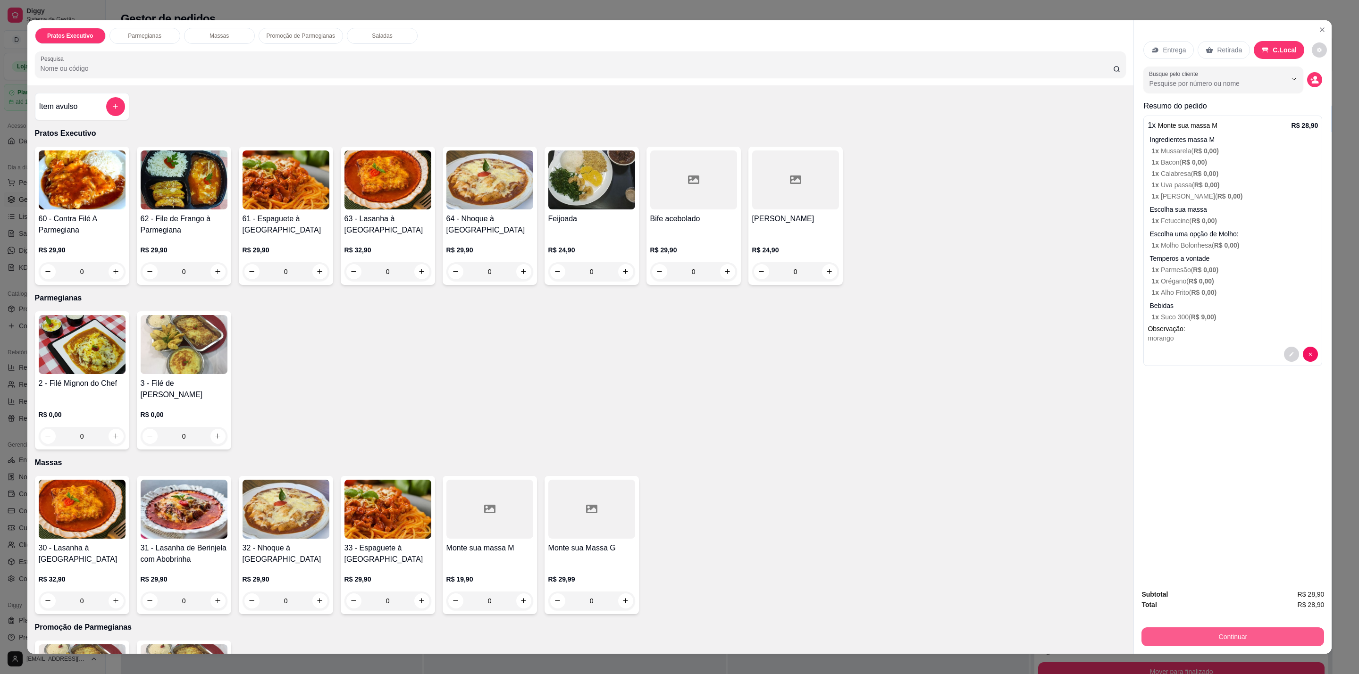
click at [1231, 641] on button "Continuar" at bounding box center [1232, 636] width 183 height 19
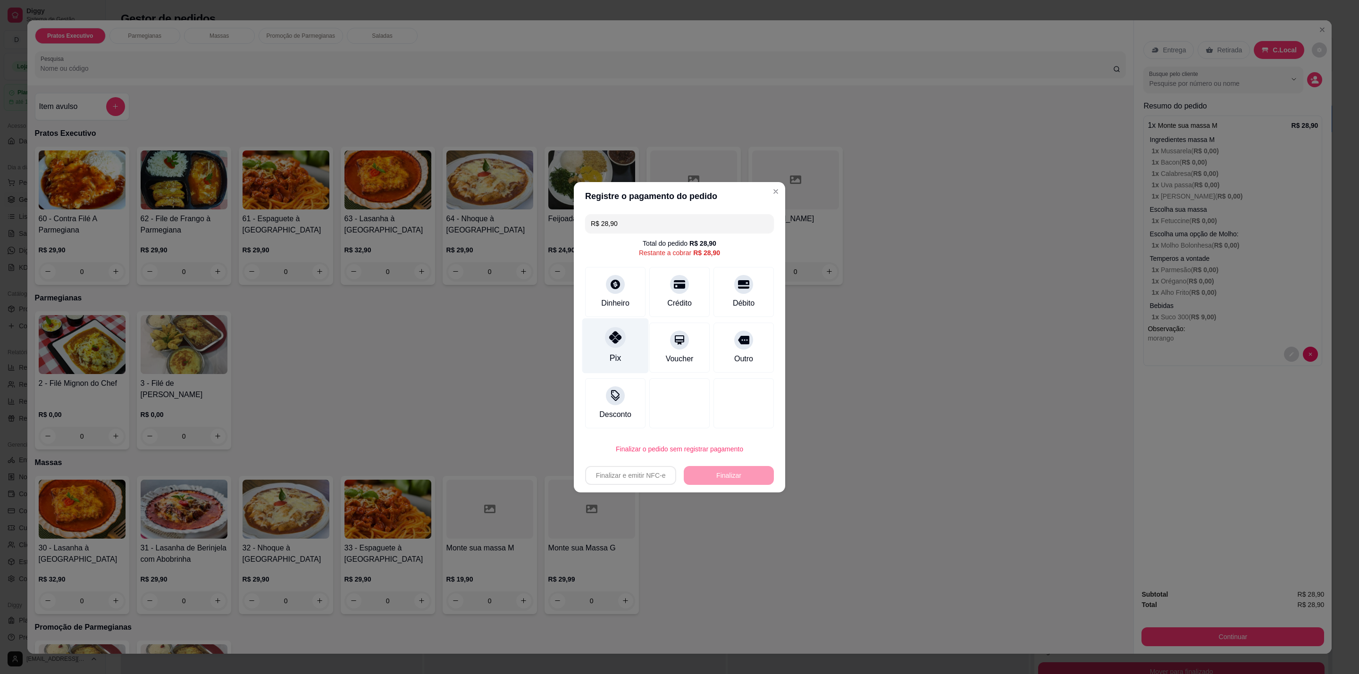
click at [609, 338] on icon at bounding box center [615, 337] width 12 height 12
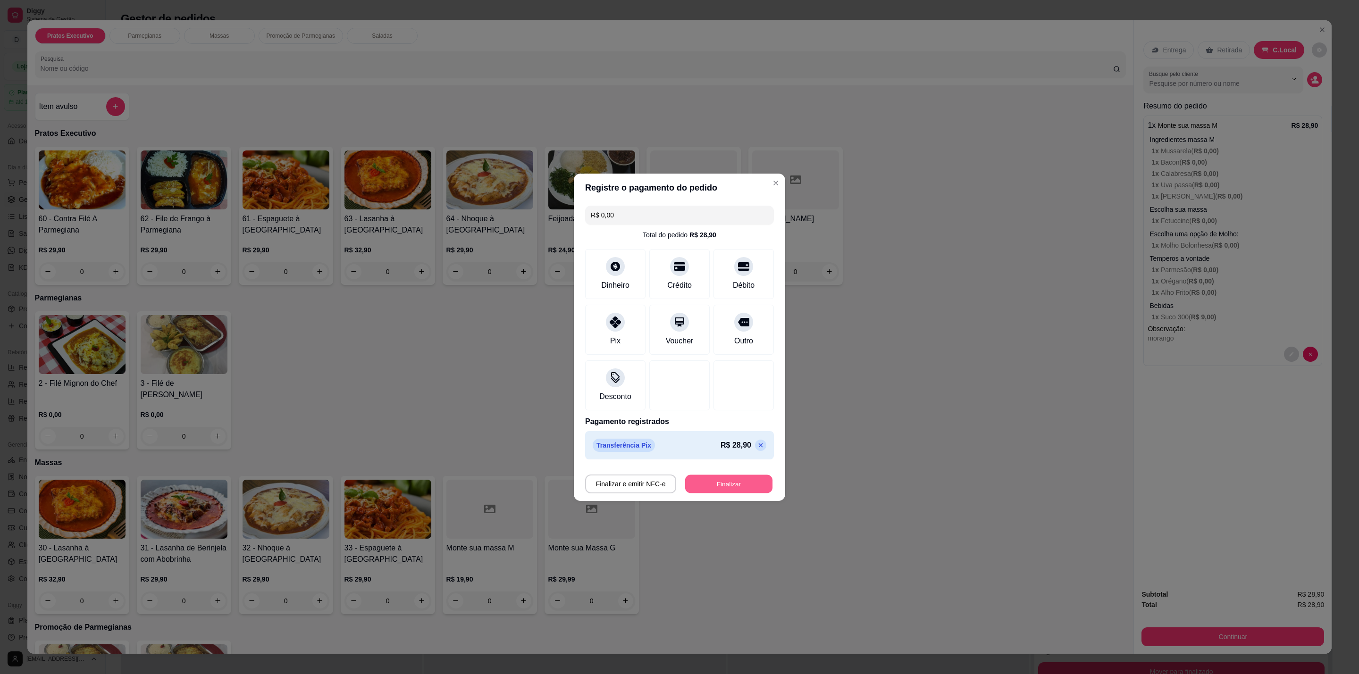
click at [722, 482] on button "Finalizar" at bounding box center [728, 484] width 87 height 18
type input "-R$ 28,90"
